Goal: Information Seeking & Learning: Learn about a topic

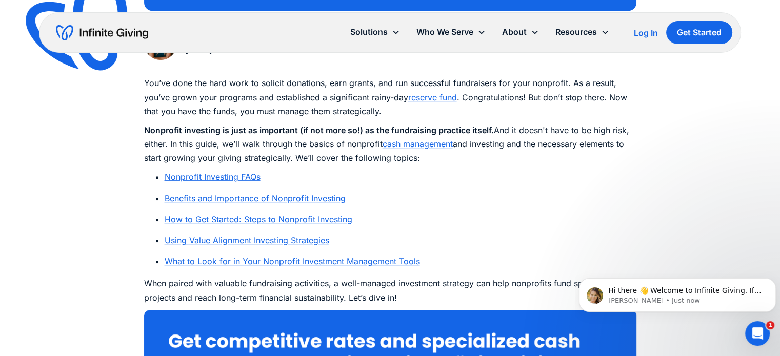
click at [208, 174] on link "Nonprofit Investing FAQs" at bounding box center [213, 177] width 96 height 10
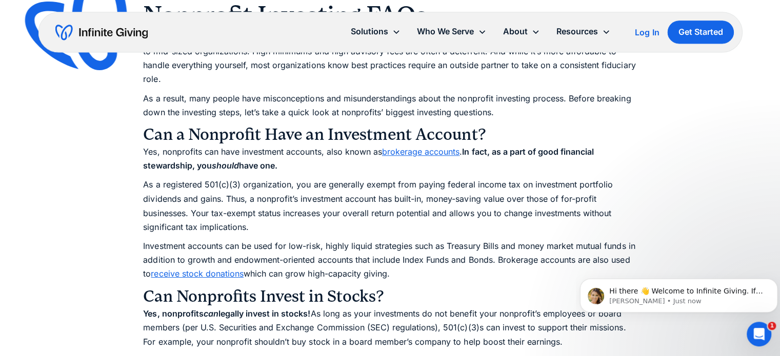
scroll to position [976, 0]
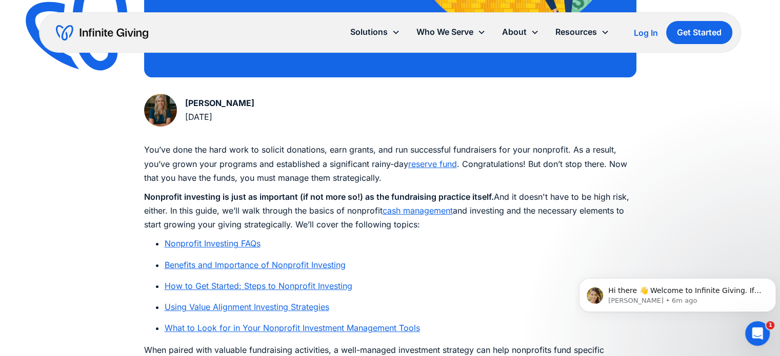
scroll to position [472, 0]
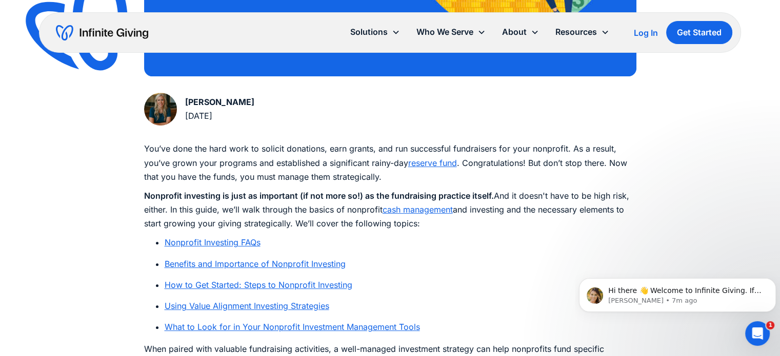
click at [239, 268] on link "Benefits and Importance of Nonprofit Investing" at bounding box center [255, 264] width 181 height 10
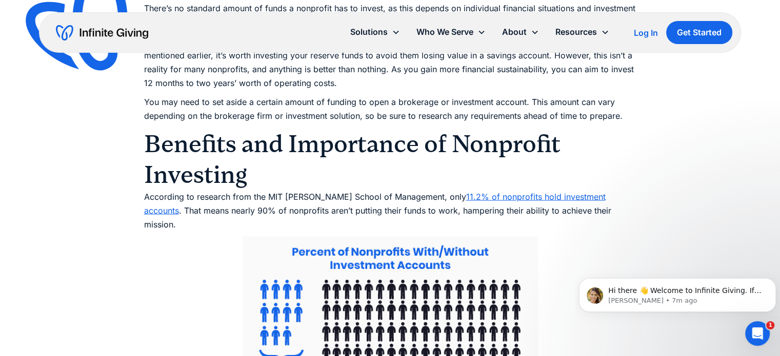
scroll to position [2331, 0]
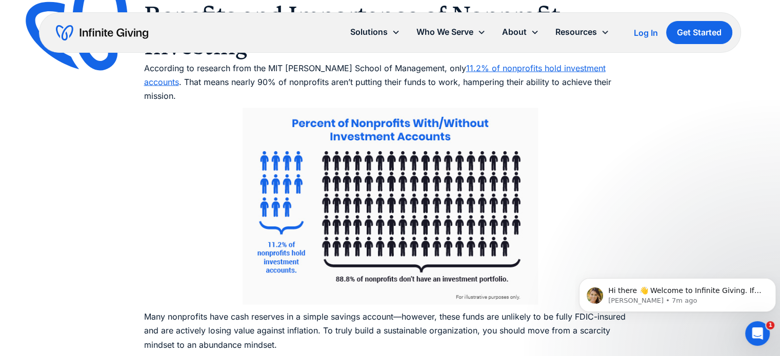
scroll to position [472, 0]
